Goal: Check status

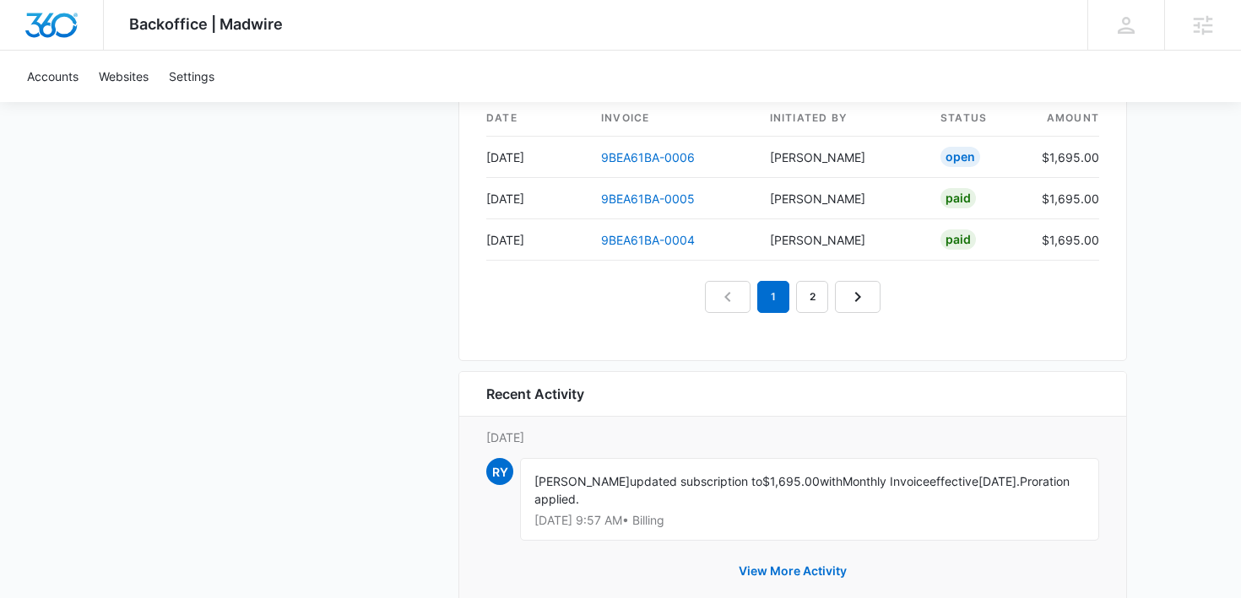
scroll to position [1816, 0]
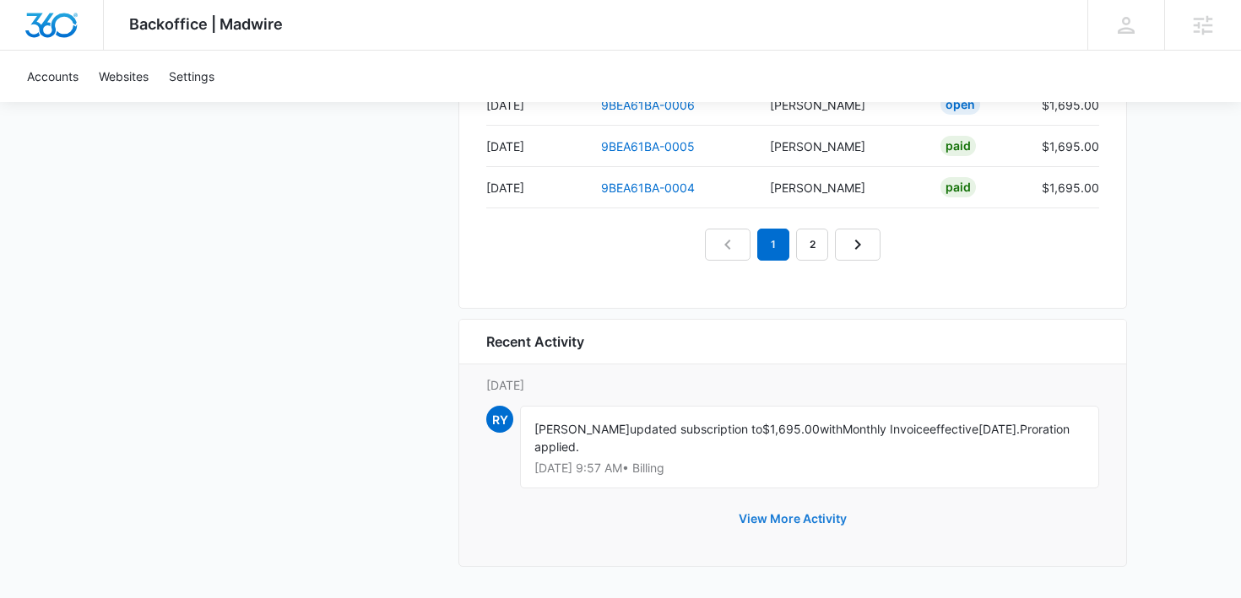
click at [763, 514] on button "View More Activity" at bounding box center [793, 519] width 142 height 41
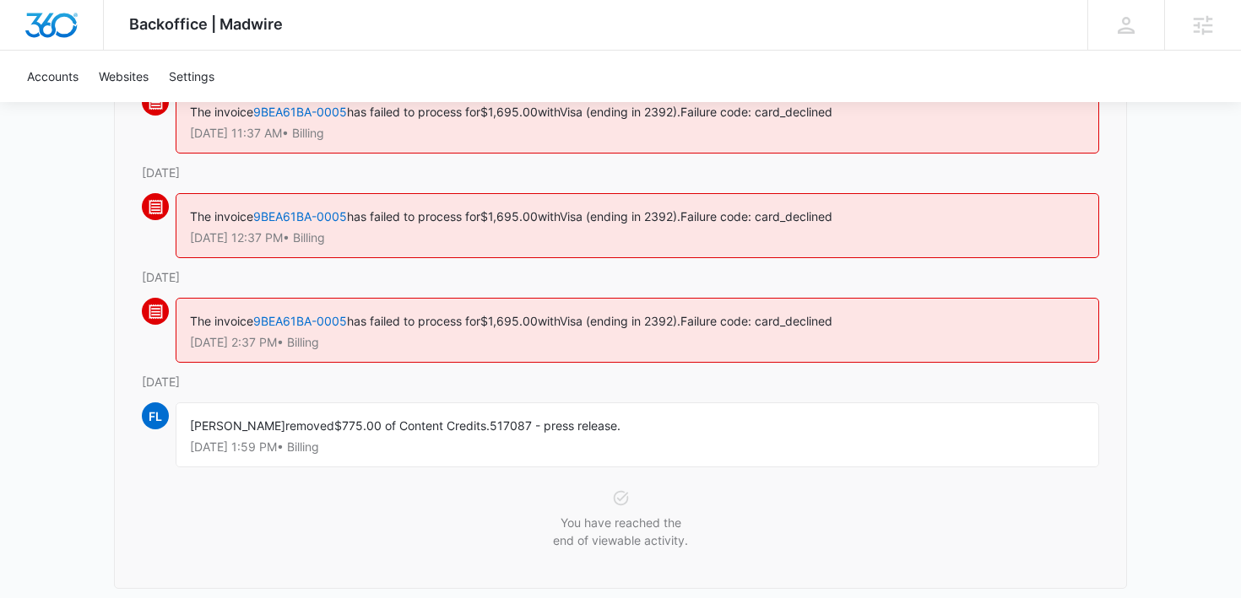
scroll to position [2407, 0]
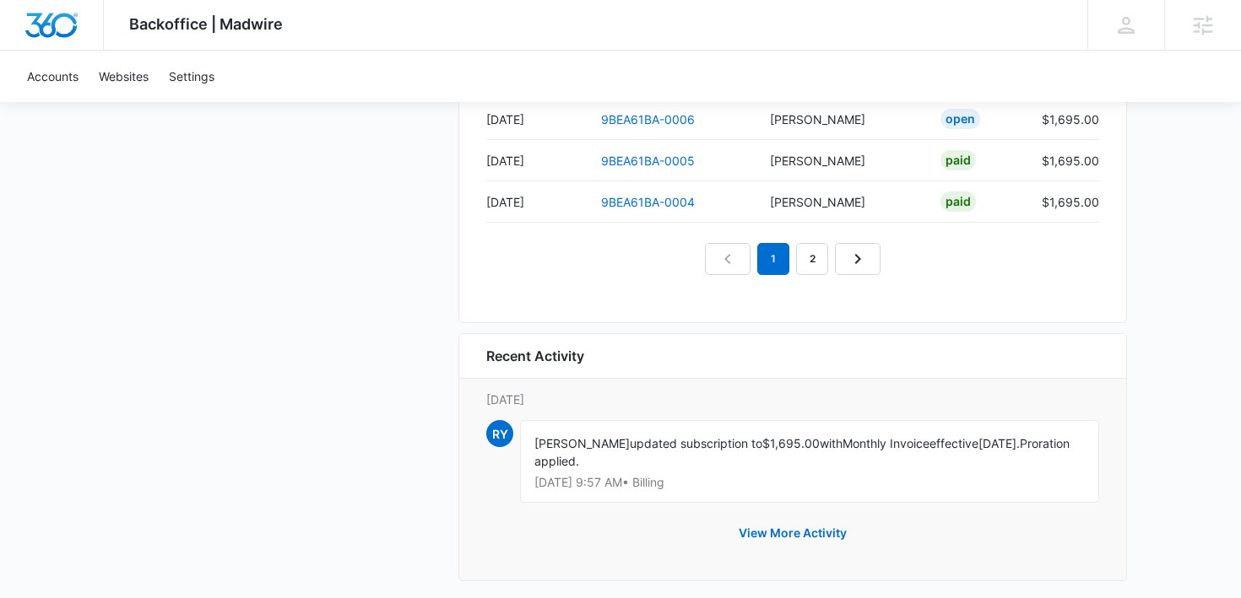
scroll to position [1816, 0]
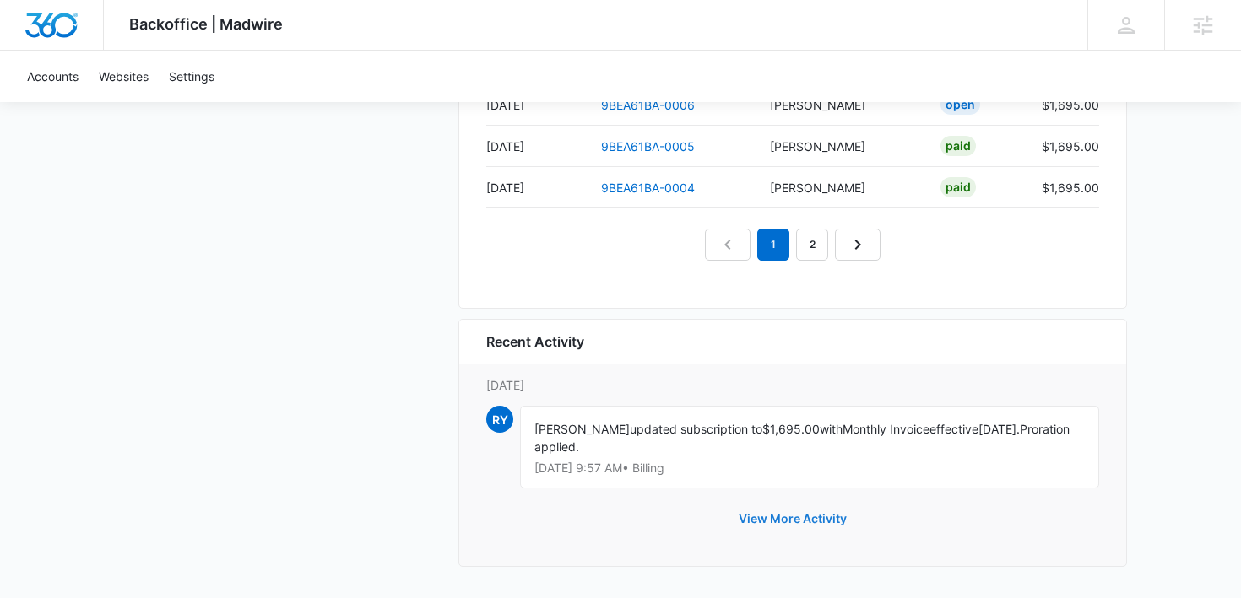
click at [801, 517] on button "View More Activity" at bounding box center [793, 519] width 142 height 41
